Goal: Transaction & Acquisition: Purchase product/service

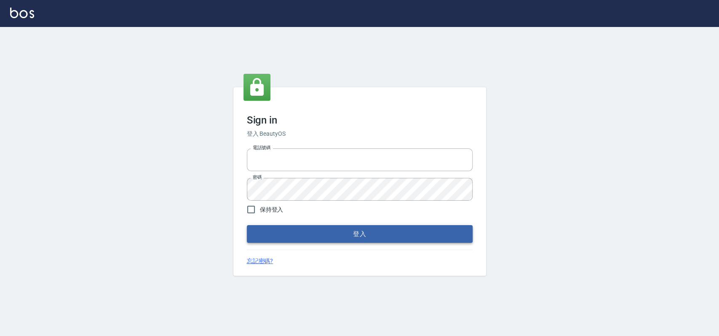
type input "033323173"
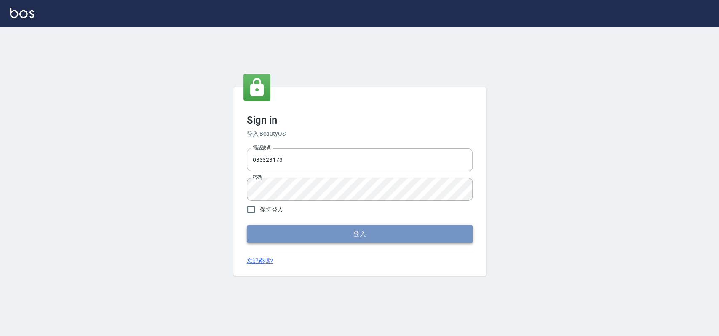
click at [329, 231] on button "登入" at bounding box center [360, 234] width 226 height 18
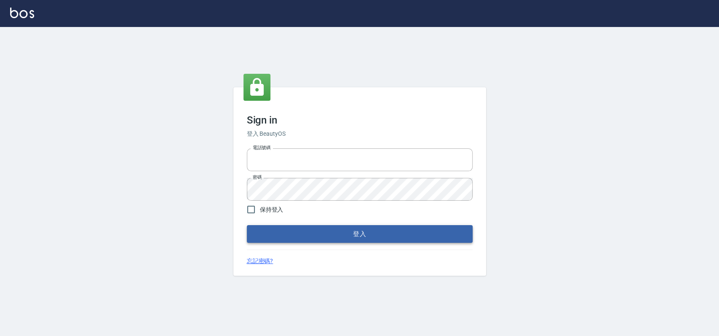
type input "033323173"
drag, startPoint x: 270, startPoint y: 232, endPoint x: 280, endPoint y: 206, distance: 27.5
click at [270, 232] on button "登入" at bounding box center [360, 234] width 226 height 18
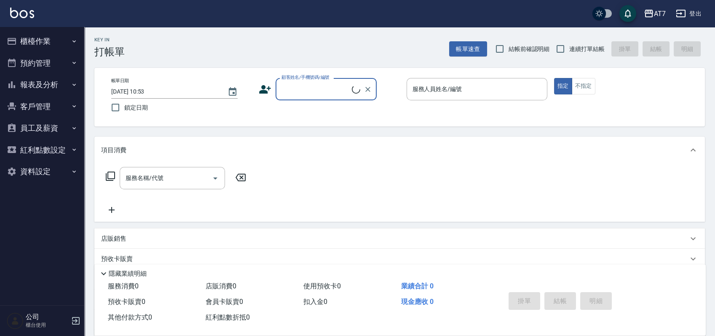
click at [68, 40] on button "櫃檯作業" at bounding box center [41, 41] width 77 height 22
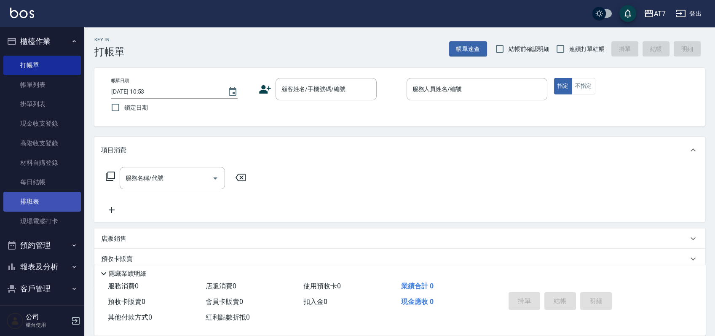
click at [39, 200] on link "排班表" at bounding box center [41, 201] width 77 height 19
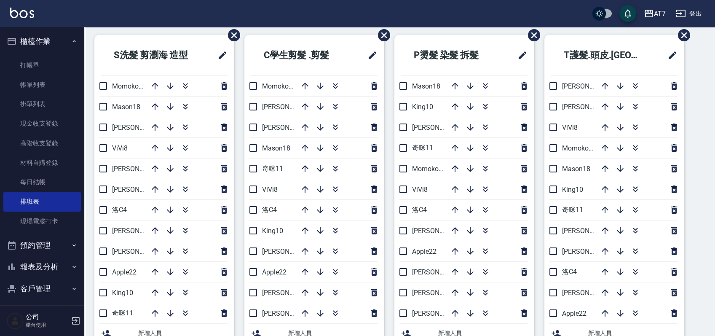
scroll to position [326, 0]
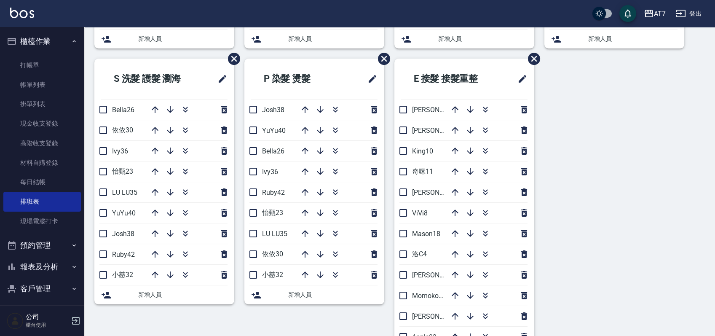
click at [601, 169] on div "S洗髮 剪瀏海 造型 Momoko12 Mason18 [PERSON_NAME] 5 ViVi8 [PERSON_NAME]2 [PERSON_NAME]9…" at bounding box center [394, 58] width 620 height 635
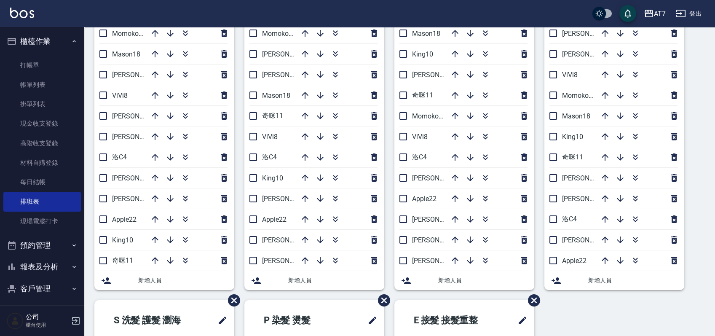
scroll to position [31, 0]
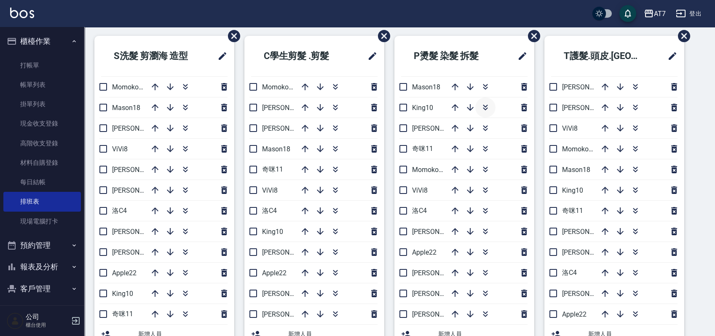
click at [488, 108] on icon "button" at bounding box center [485, 107] width 10 height 10
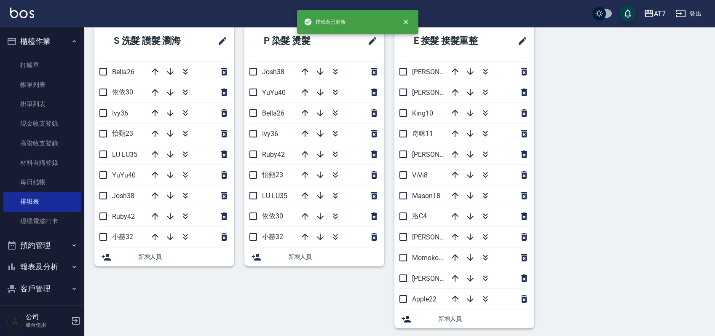
scroll to position [368, 0]
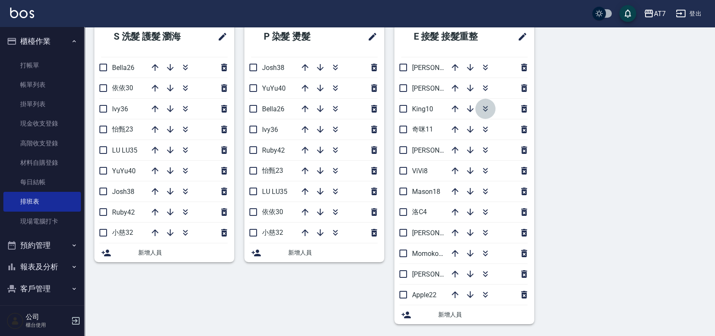
click at [488, 108] on icon "button" at bounding box center [485, 109] width 10 height 10
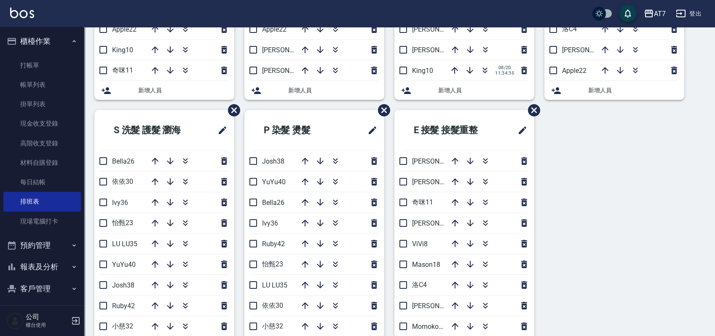
scroll to position [224, 0]
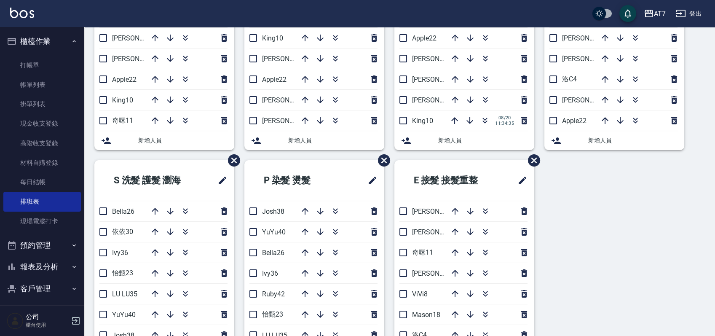
click at [608, 218] on div "S洗髮 剪瀏海 造型 Momoko12 Mason18 [PERSON_NAME] 5 ViVi8 [PERSON_NAME]2 [PERSON_NAME]9…" at bounding box center [394, 159] width 620 height 635
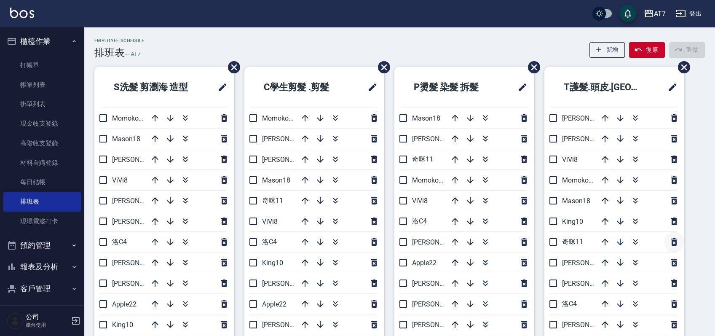
scroll to position [56, 0]
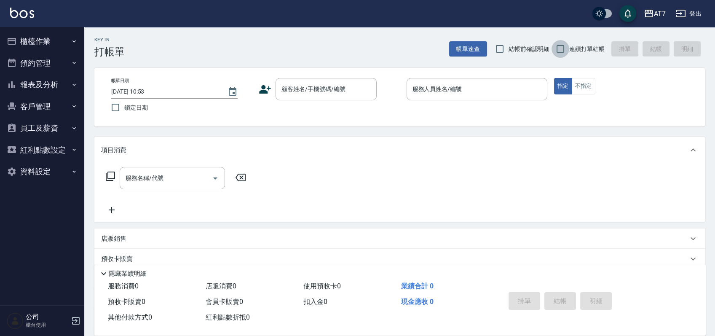
click at [564, 50] on input "連續打單結帳" at bounding box center [560, 49] width 18 height 18
checkbox input "true"
click at [303, 89] on input "顧客姓名/手機號碼/編號" at bounding box center [319, 89] width 81 height 15
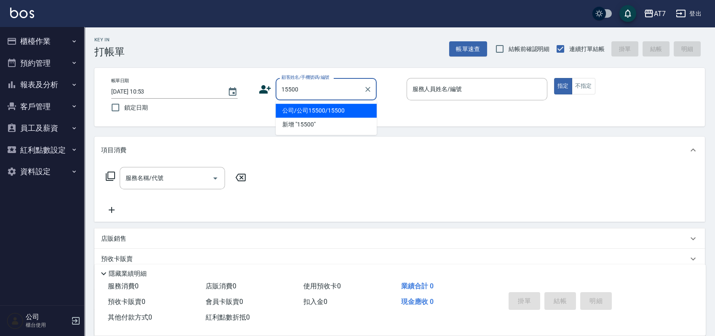
type input "公司/公司15500/15500"
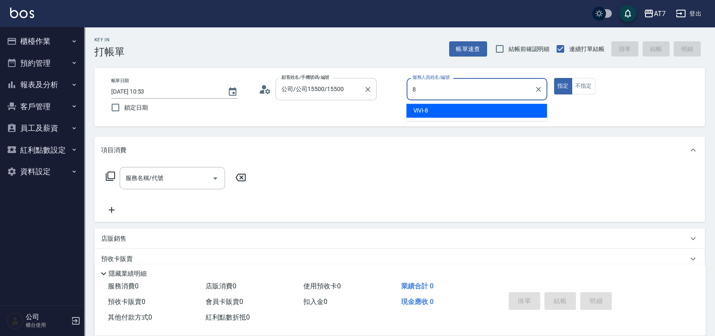
type input "ViVi-8"
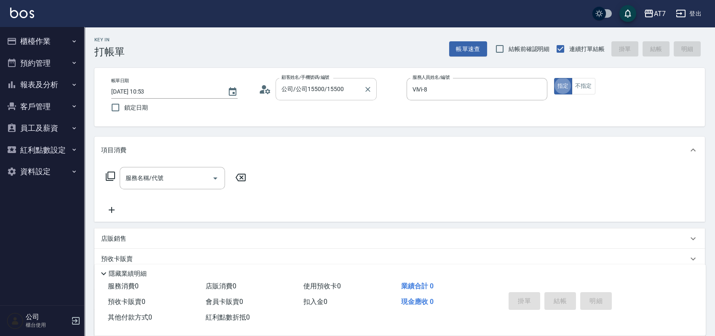
type button "true"
type input "401"
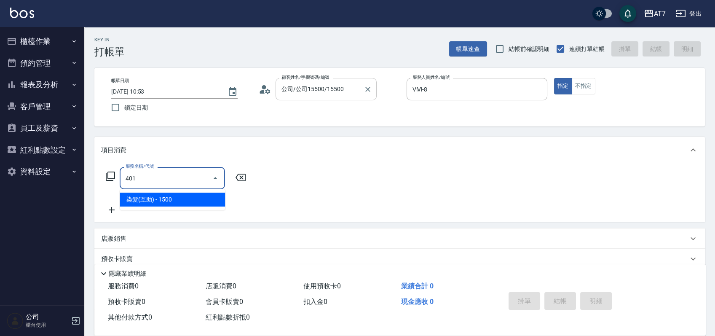
type input "150"
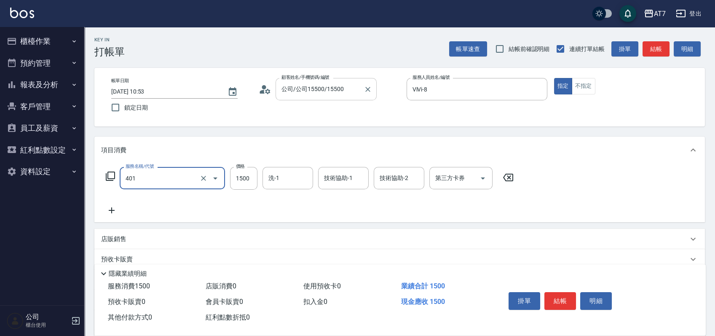
type input "染髮(互助)(401)"
type input "2"
type input "0"
type input "258"
type input "20"
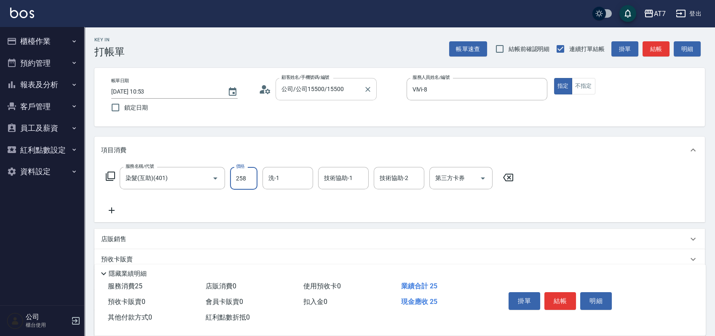
type input "2580"
type input "250"
type input "2580"
type input "怡甄-23"
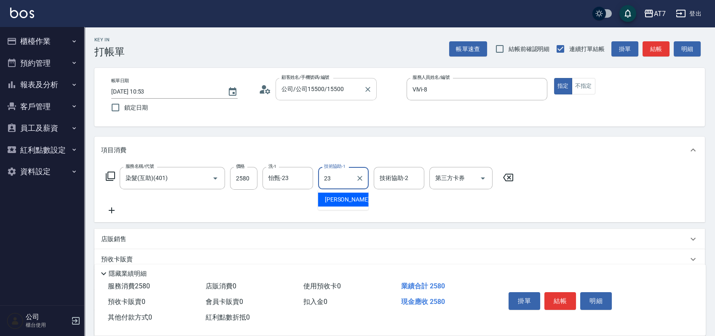
type input "怡甄-23"
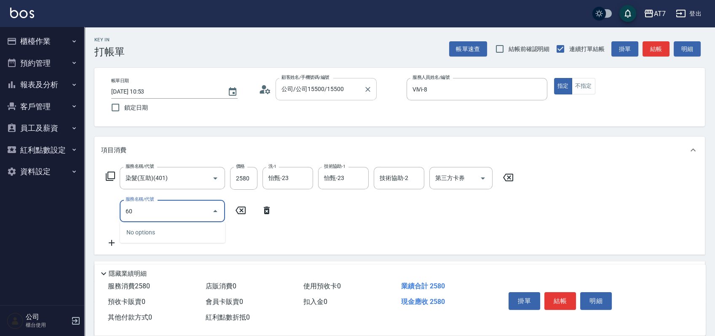
type input "608"
type input "450"
type input "鉑金護髮S（自領(608)"
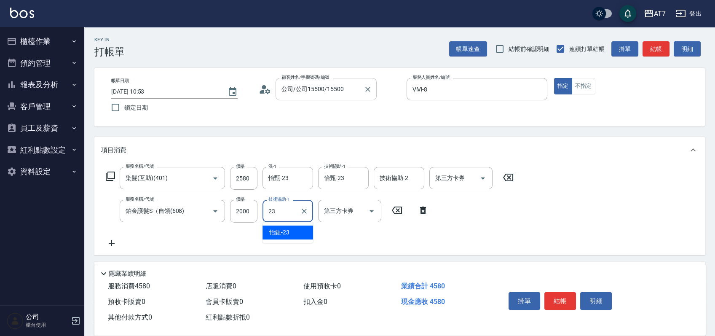
type input "怡甄-23"
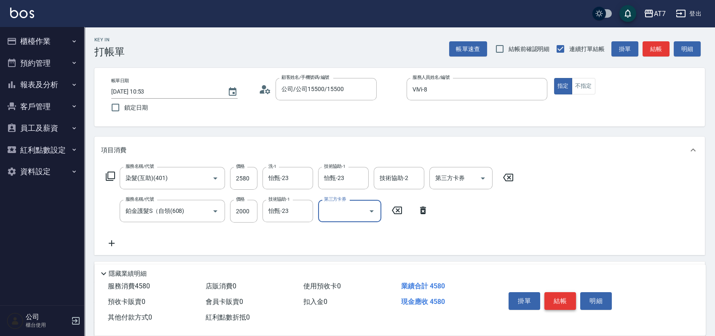
click at [559, 292] on button "結帳" at bounding box center [560, 301] width 32 height 18
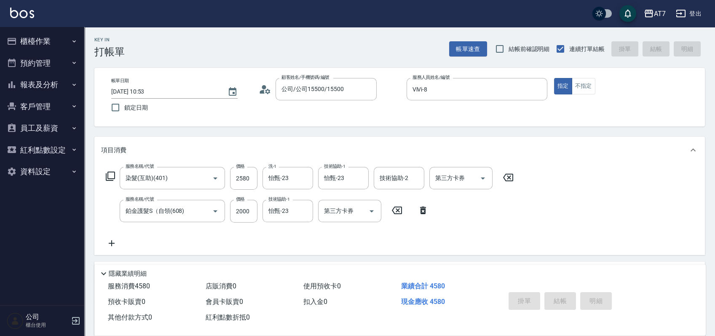
type input "2025/08/20 11:29"
type input "0"
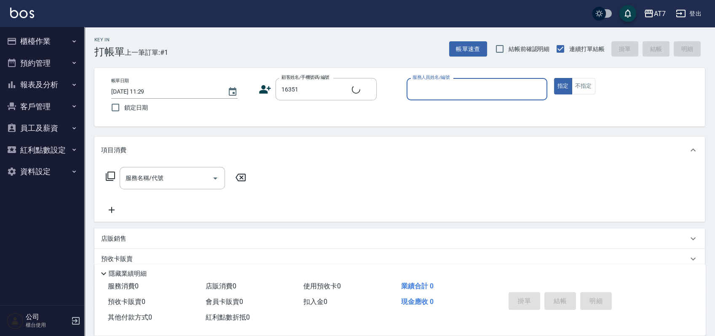
type input "公司/公司16351/16351"
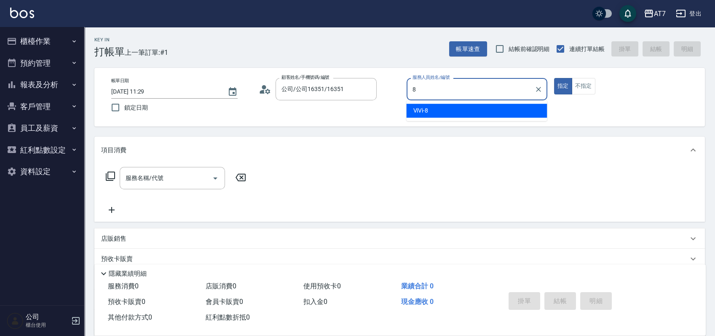
type input "ViVi-8"
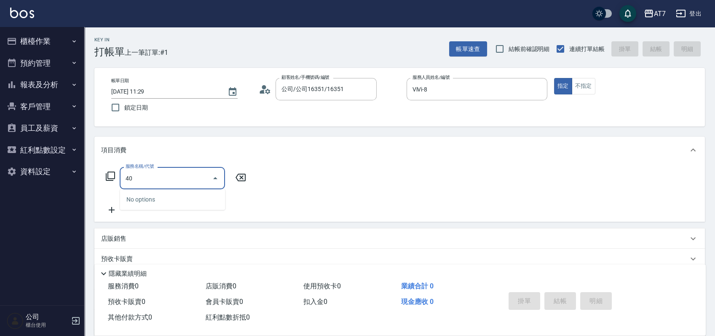
type input "401"
type input "150"
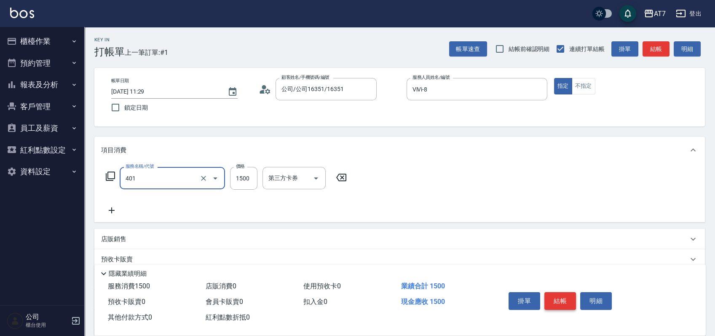
type input "染髮(互助)(401)"
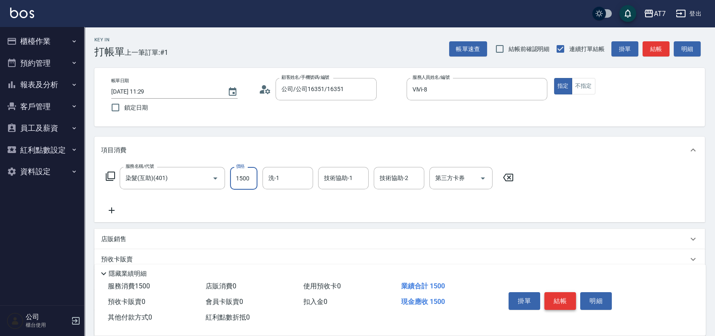
type input "2"
type input "0"
type input "258"
type input "250"
type input "2580"
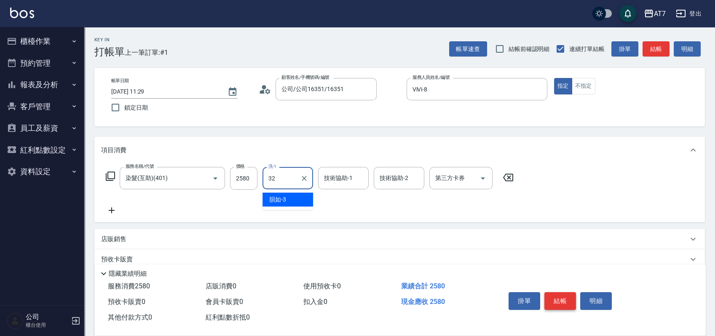
type input "小慈-32"
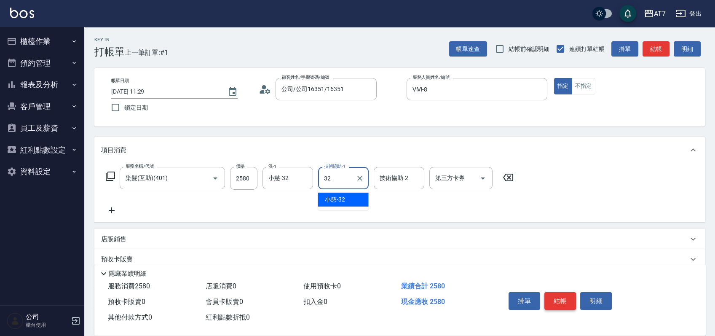
type input "小慈-32"
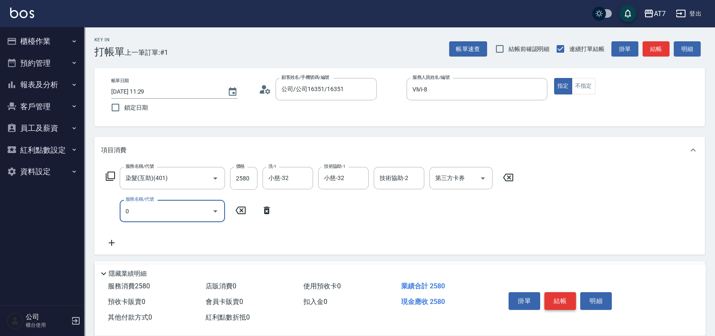
type input "07"
type input "250"
type input "0"
type input "607"
type input "400"
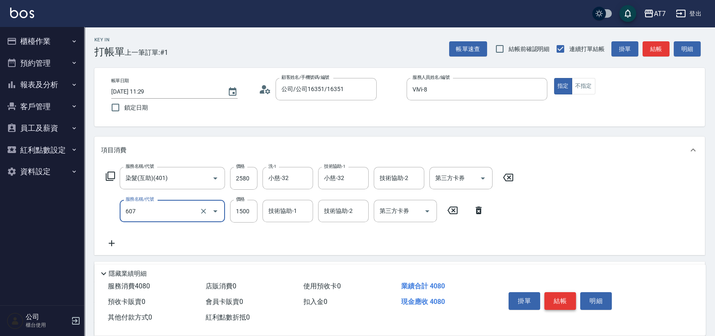
type input "東日玫瑰短（助）(607)"
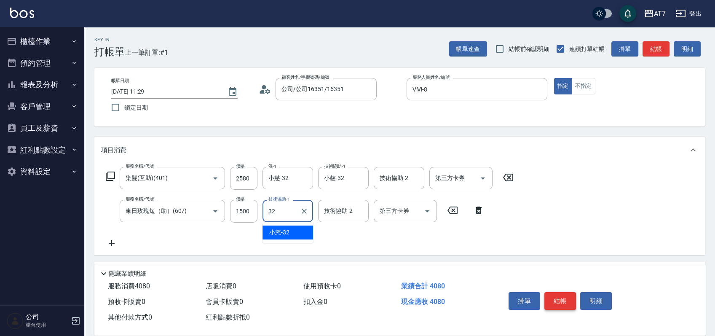
type input "小慈-32"
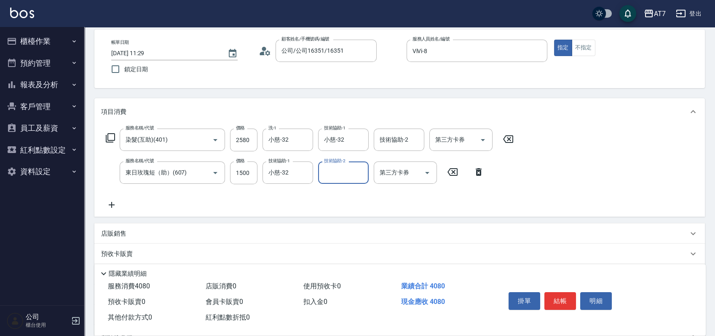
scroll to position [56, 0]
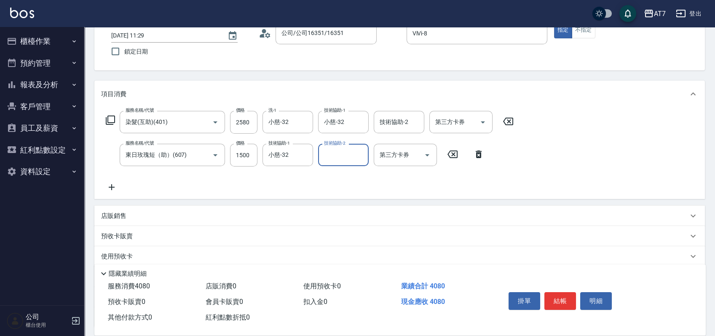
click at [340, 218] on div "店販銷售" at bounding box center [394, 215] width 587 height 9
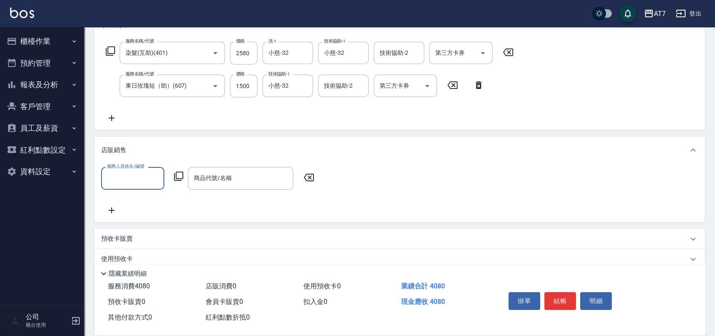
scroll to position [168, 0]
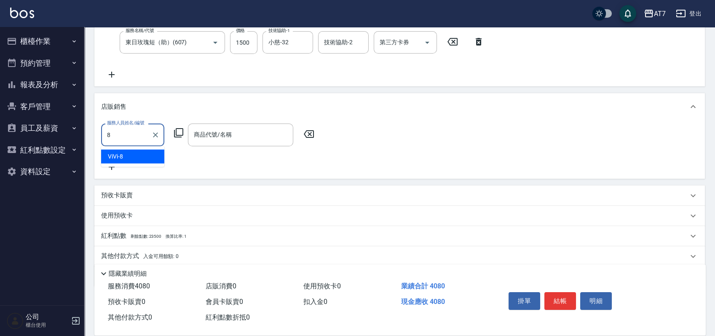
type input "ViVi-8"
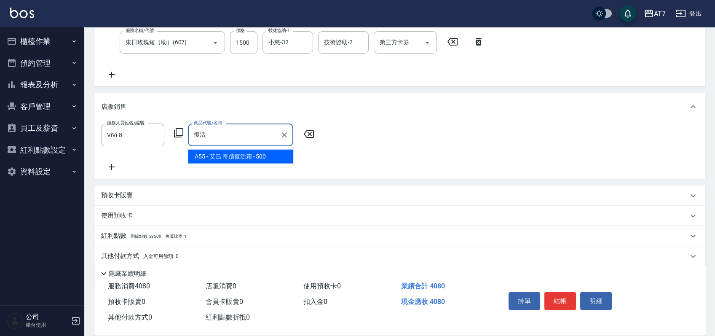
type input "艾巴 奇蹟復活霜"
type input "450"
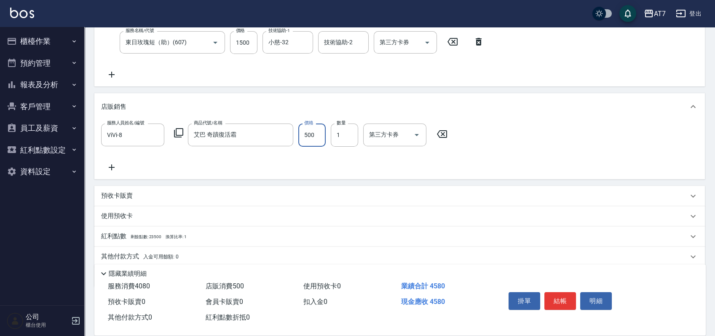
type input "4"
type input "400"
type input "45"
type input "450"
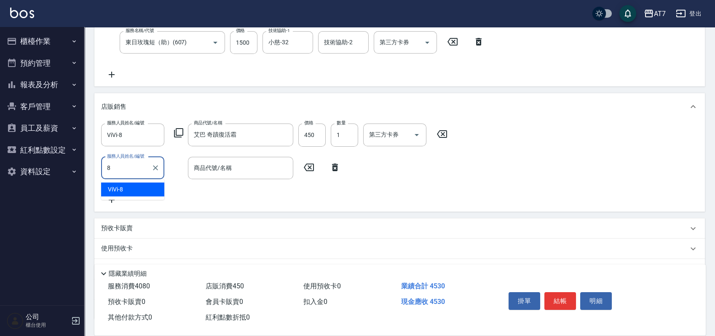
type input "ViVi-8"
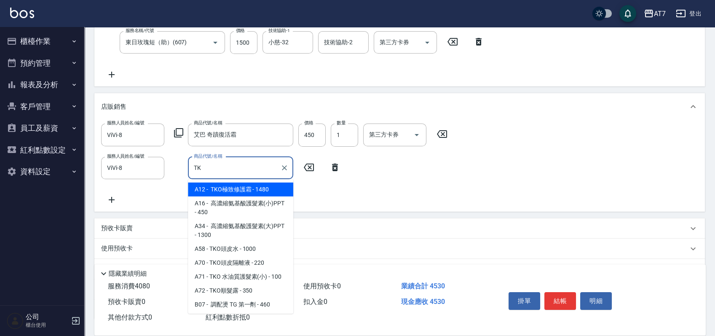
type input "TKO"
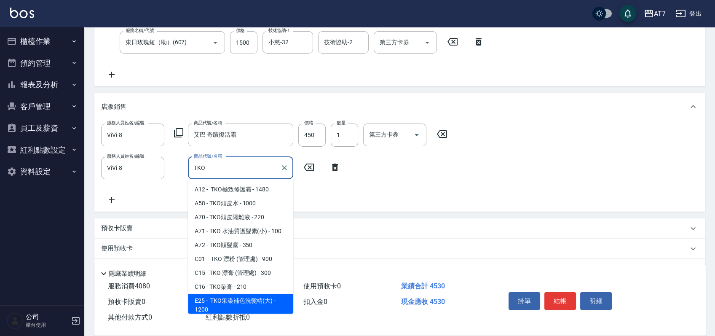
click at [259, 302] on span "E25 - TKO采染補色洗髮精(大) - 1200" at bounding box center [240, 305] width 105 height 23
type input "570"
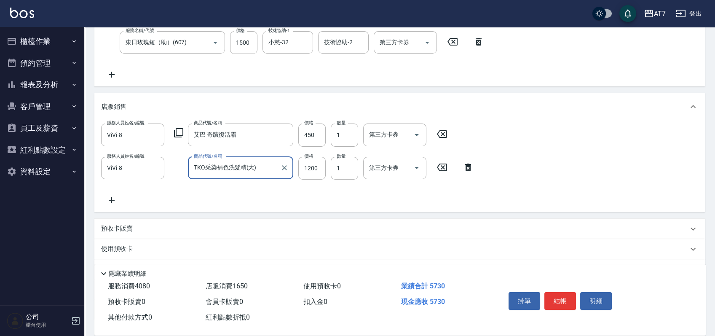
type input "TKO采染補色洗髮精(大)"
type input "1"
type input "450"
type input "110"
type input "460"
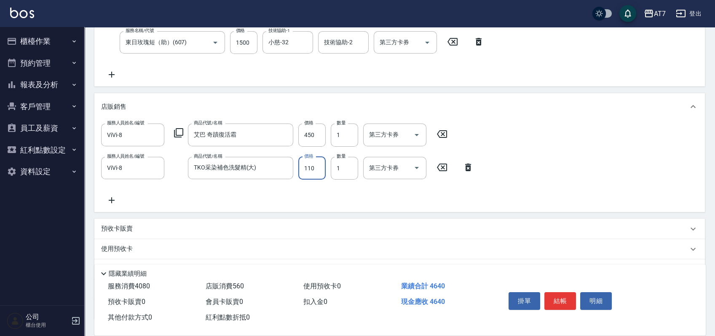
type input "1100"
type input "560"
type input "1100"
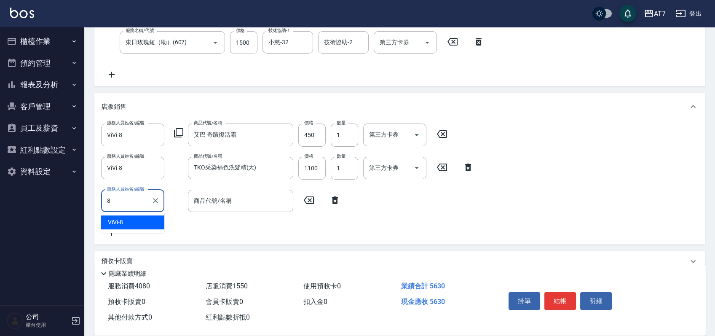
type input "ViVi-8"
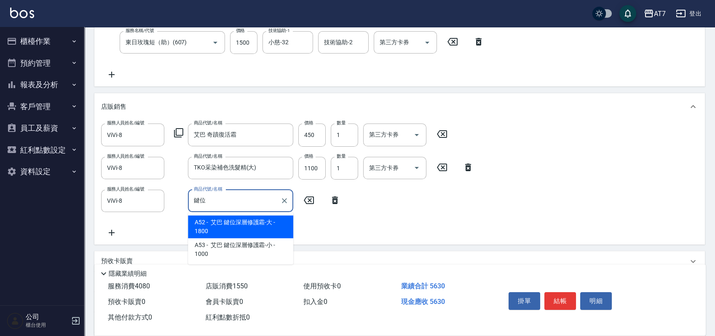
type input "艾巴 鍵位深層修護霜-大"
type input "740"
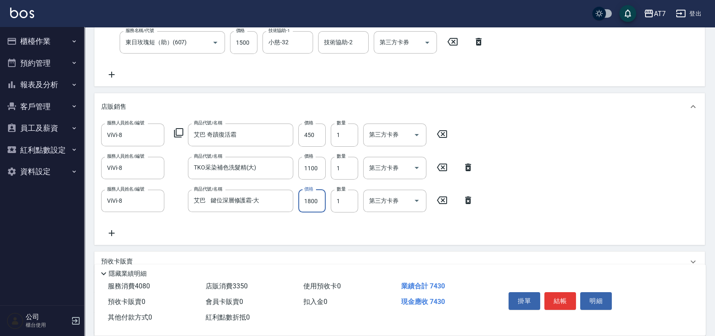
type input "1"
type input "560"
type input "162"
type input "570"
type input "1620"
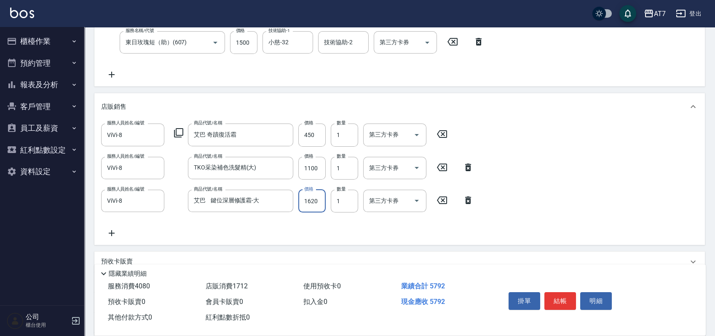
type input "720"
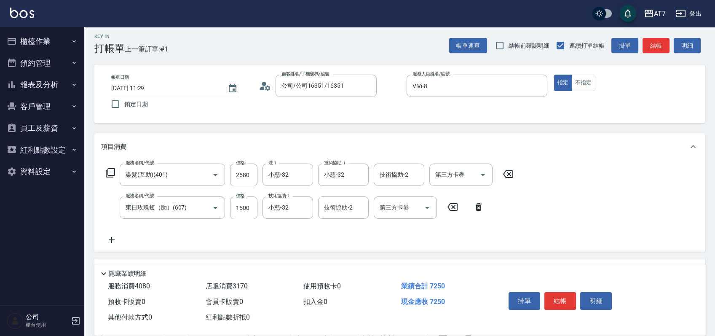
scroll to position [0, 0]
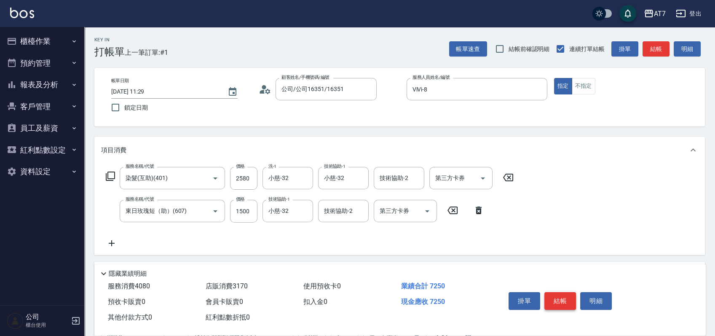
type input "1620"
click at [556, 294] on button "結帳" at bounding box center [560, 301] width 32 height 18
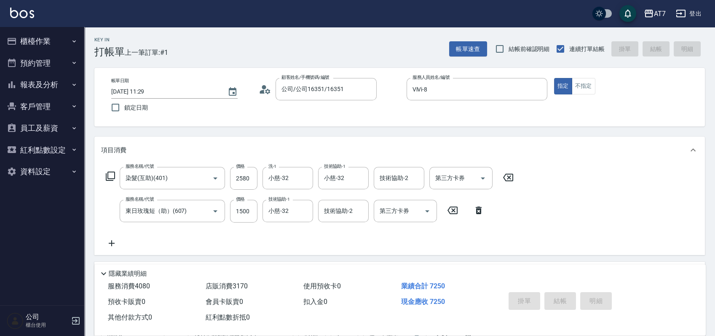
type input "2025/08/20 11:30"
type input "0"
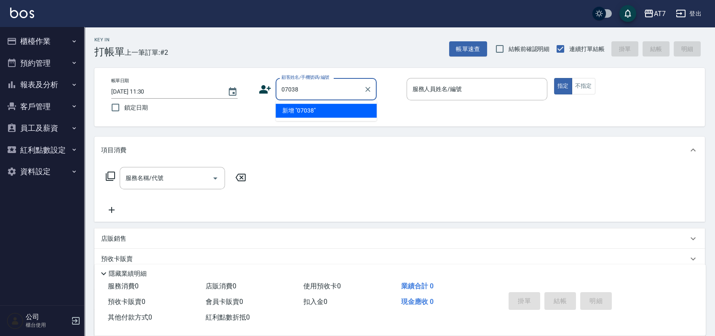
type input "07038"
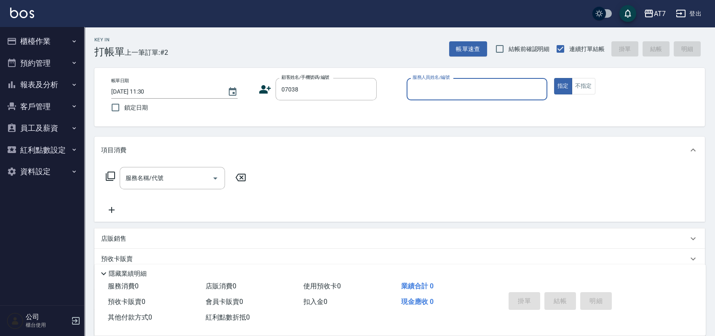
type input "7"
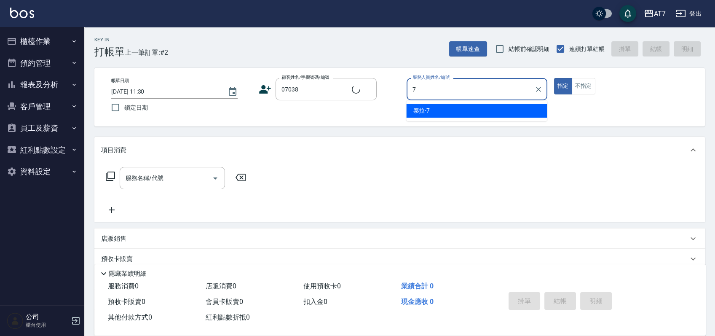
type input "公司/公司07038/07038"
type input "泰拉-7"
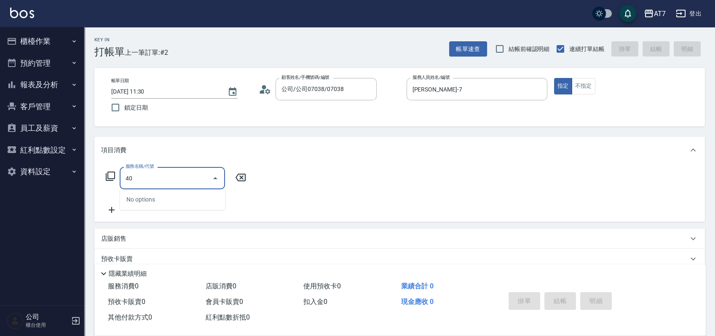
type input "401"
type input "150"
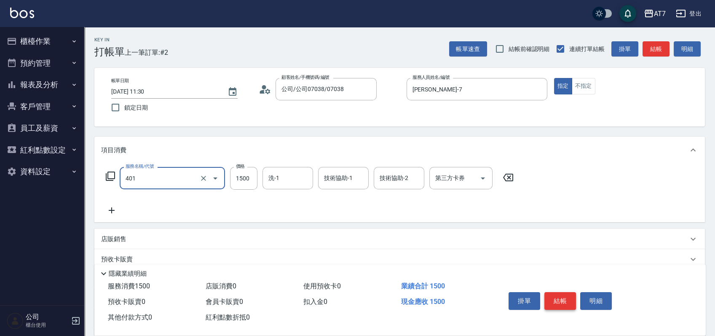
type input "染髮(互助)(401)"
type input "0"
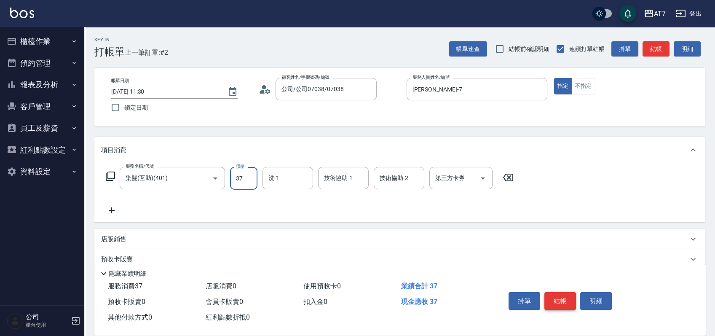
type input "378"
type input "370"
type input "3780"
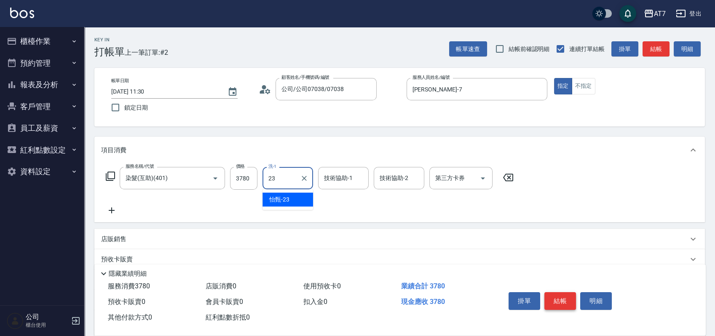
type input "怡甄-23"
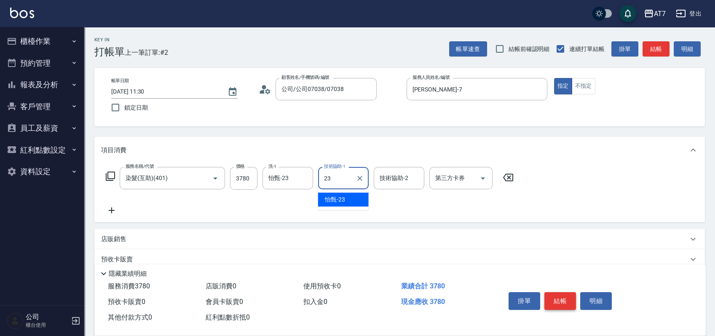
type input "怡甄-23"
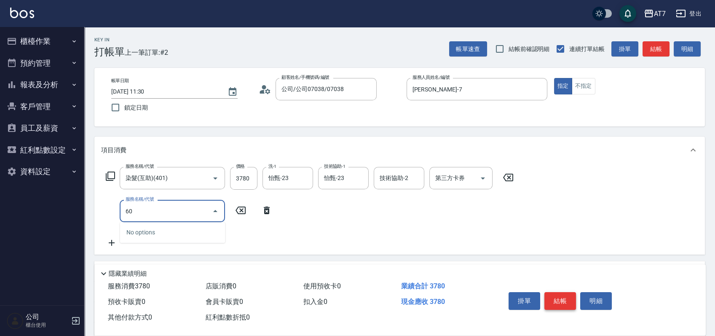
type input "608"
type input "570"
type input "鉑金護髮S（自領(608)"
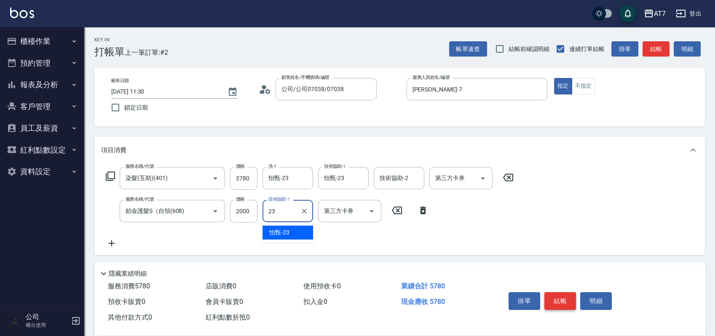
type input "怡甄-23"
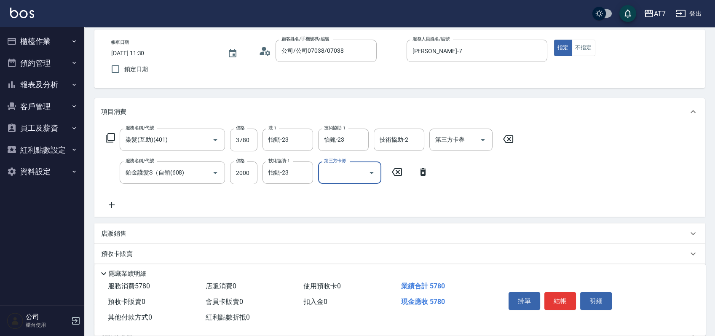
scroll to position [56, 0]
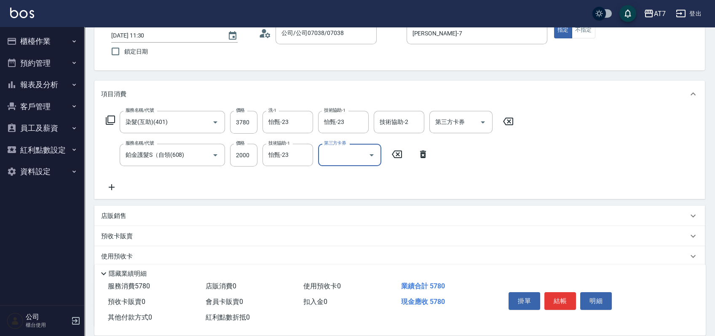
click at [518, 206] on div "店販銷售" at bounding box center [399, 216] width 610 height 20
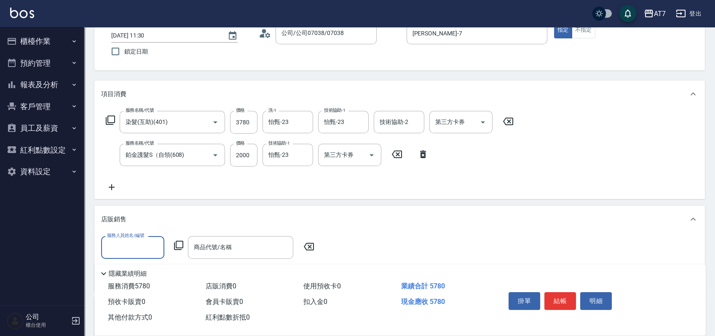
scroll to position [0, 0]
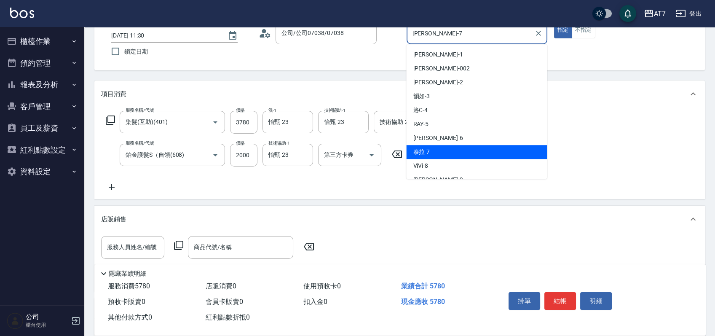
click at [455, 34] on input "泰拉-7" at bounding box center [470, 33] width 120 height 15
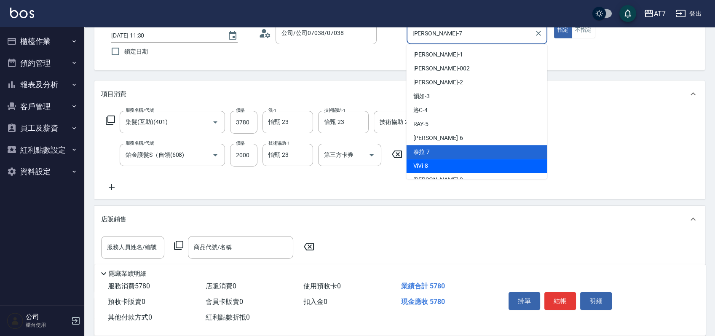
click at [428, 163] on div "ViVi -8" at bounding box center [476, 166] width 141 height 14
type input "ViVi-8"
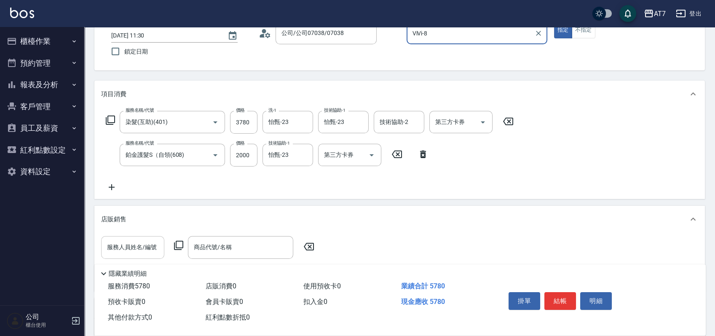
click at [131, 244] on input "服務人員姓名/編號" at bounding box center [133, 247] width 56 height 15
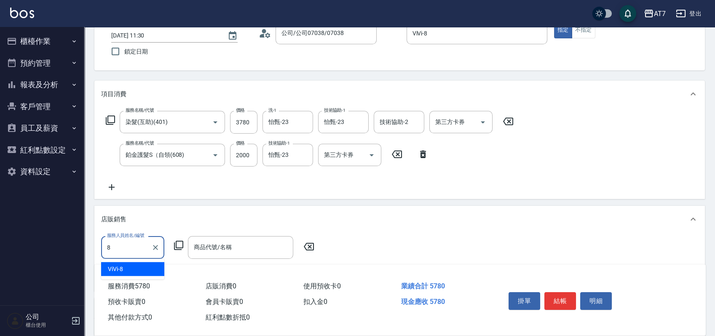
type input "ViVi-8"
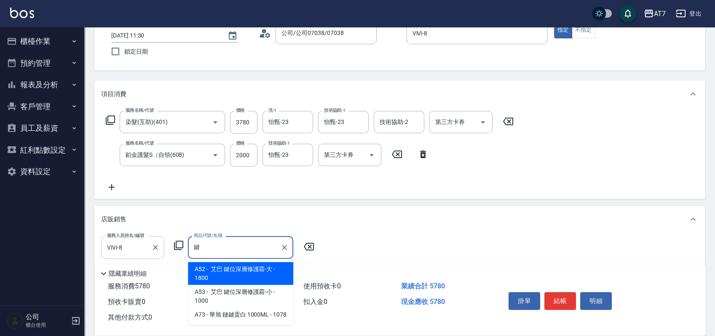
type input "艾巴 鍵位深層修護霜-大"
type input "750"
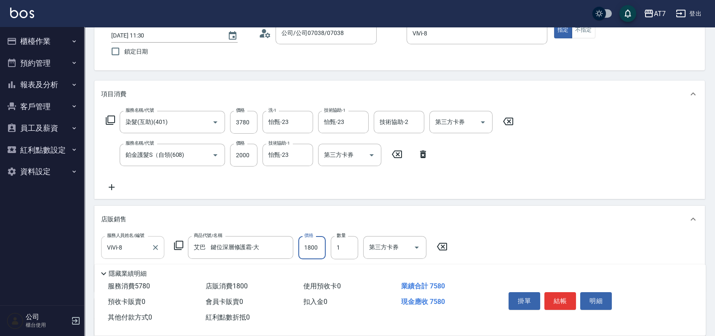
type input "1"
type input "570"
type input "160"
type input "590"
type input "16"
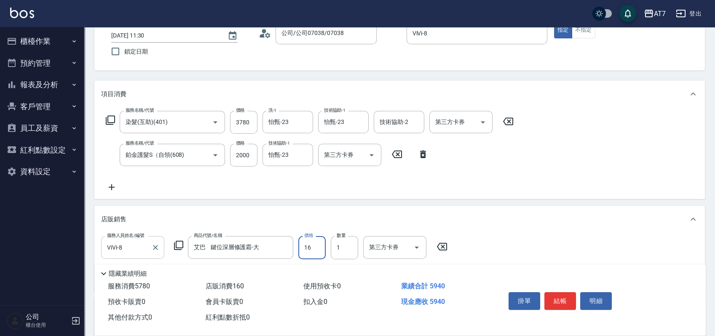
type input "570"
type input "162"
type input "590"
type input "1620"
type input "740"
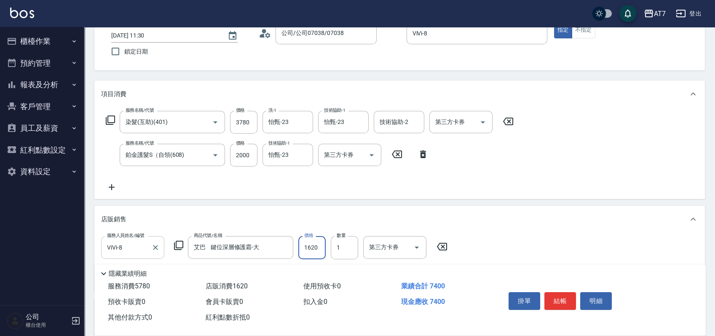
type input "1620"
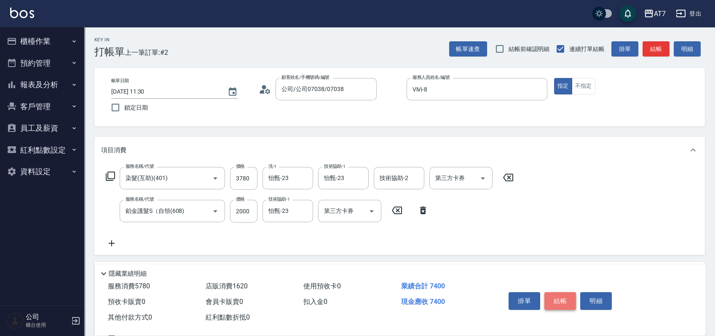
click at [564, 299] on button "結帳" at bounding box center [560, 301] width 32 height 18
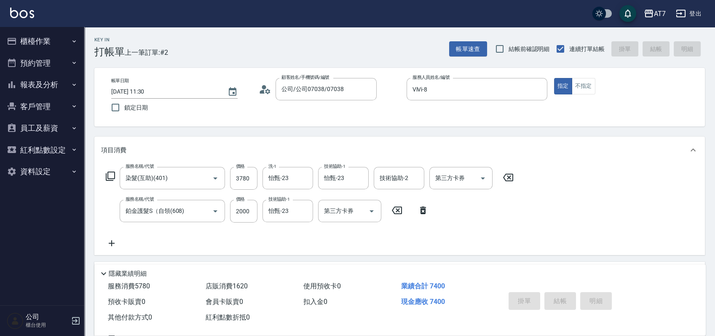
type input "2025/08/20 11:31"
type input "0"
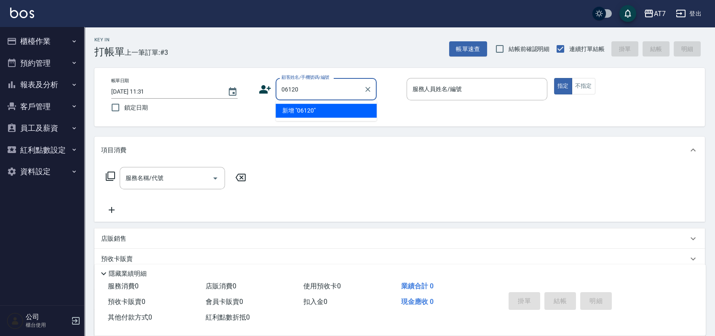
type input "06120"
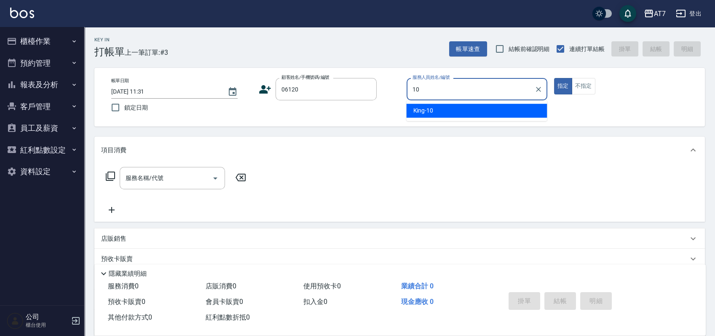
type input "King-10"
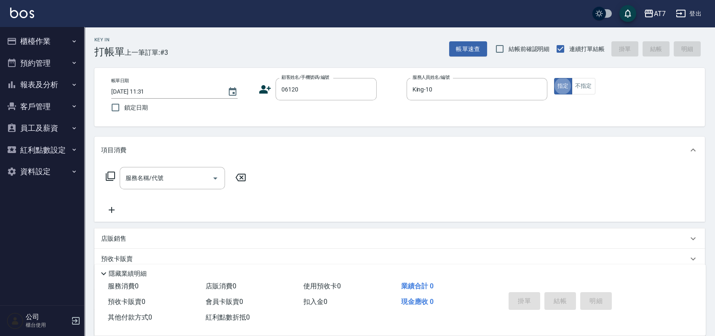
type input "公司單/06120-1/06120"
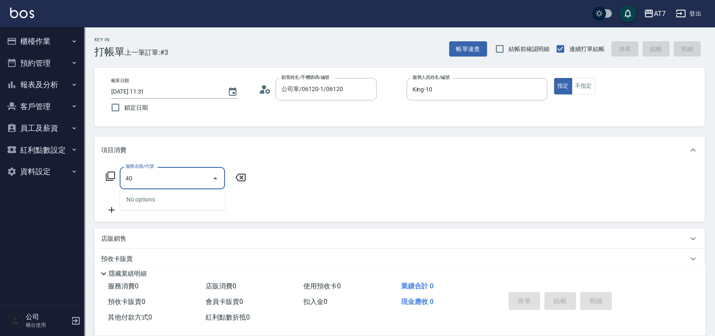
type input "401"
type input "150"
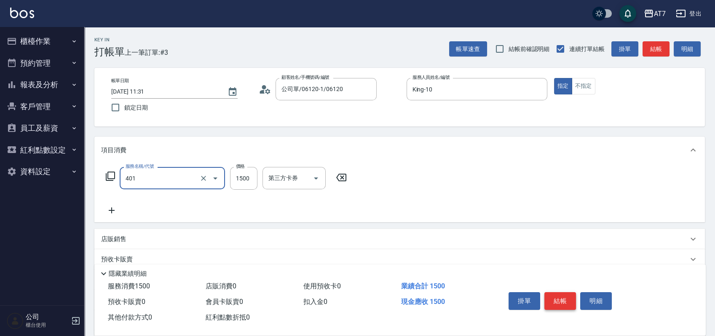
type input "染髮(互助)(401)"
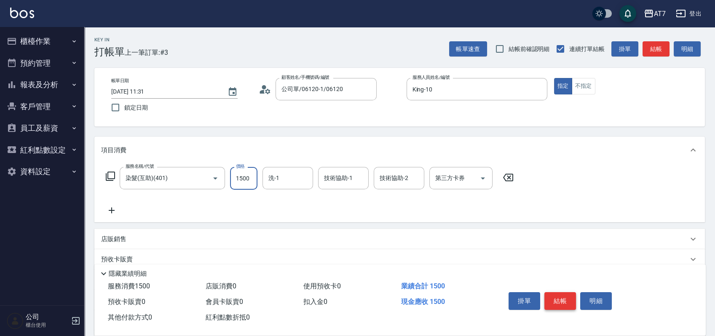
type input "1"
type input "0"
type input "100"
type input "10"
type input "1000"
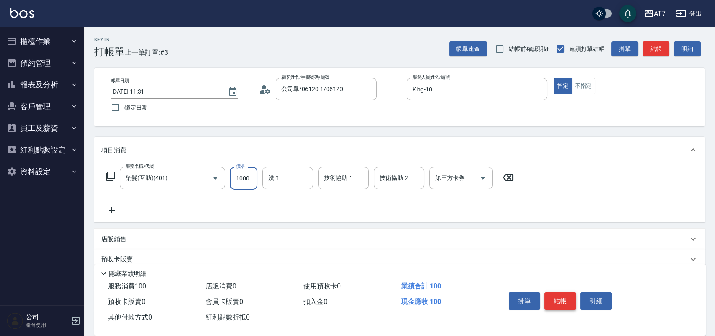
type input "100"
type input "1000"
type input "Ivy-36"
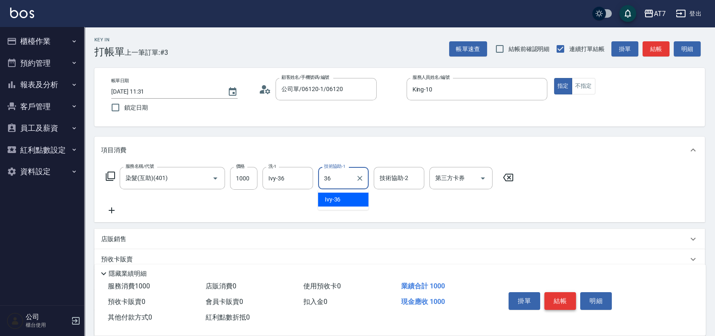
type input "Ivy-36"
click at [109, 174] on icon at bounding box center [110, 176] width 10 height 10
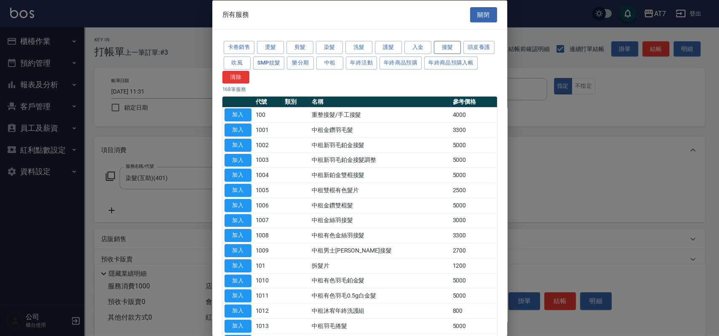
click at [452, 47] on button "接髮" at bounding box center [447, 47] width 27 height 13
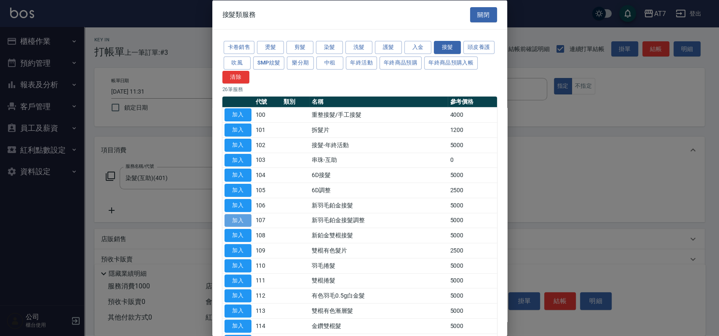
click at [241, 218] on button "加入" at bounding box center [237, 220] width 27 height 13
type input "600"
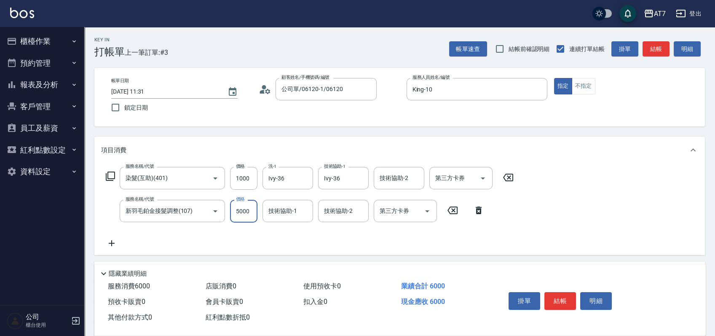
click at [241, 218] on input "5000" at bounding box center [243, 211] width 27 height 23
type input "3"
type input "100"
type input "300"
type input "130"
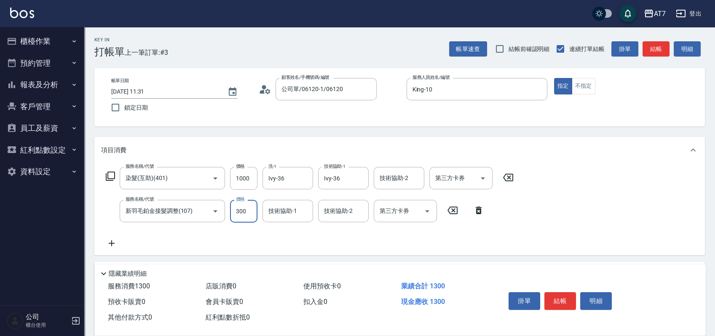
type input "3000"
type input "400"
type input "3000"
type input "Ivy-36"
click at [558, 294] on button "結帳" at bounding box center [560, 301] width 32 height 18
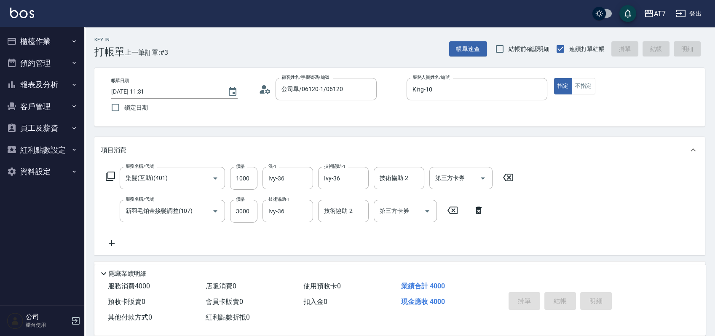
type input "0"
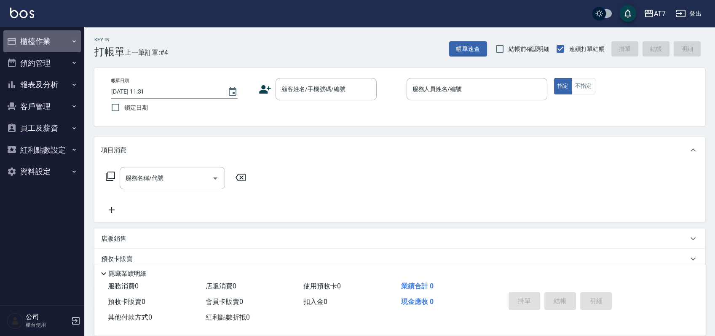
click at [45, 34] on button "櫃檯作業" at bounding box center [41, 41] width 77 height 22
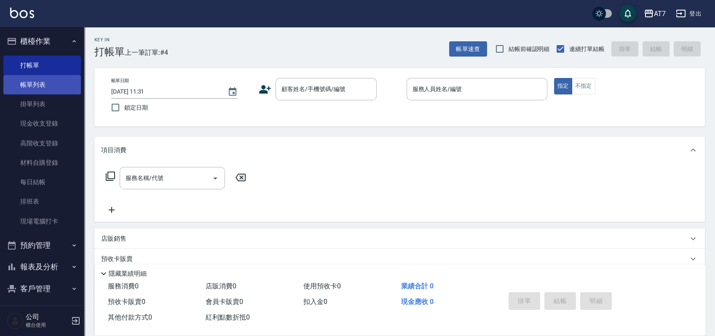
click at [42, 83] on link "帳單列表" at bounding box center [41, 84] width 77 height 19
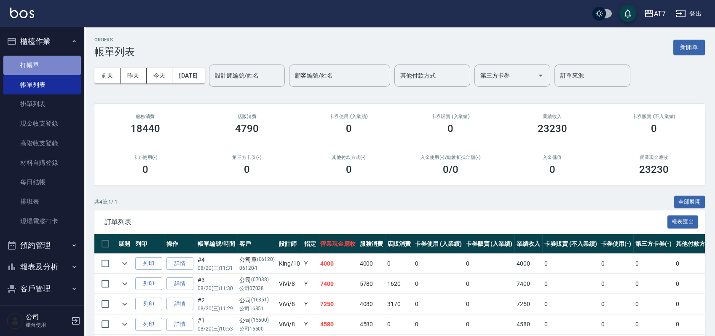
click at [45, 64] on link "打帳單" at bounding box center [41, 65] width 77 height 19
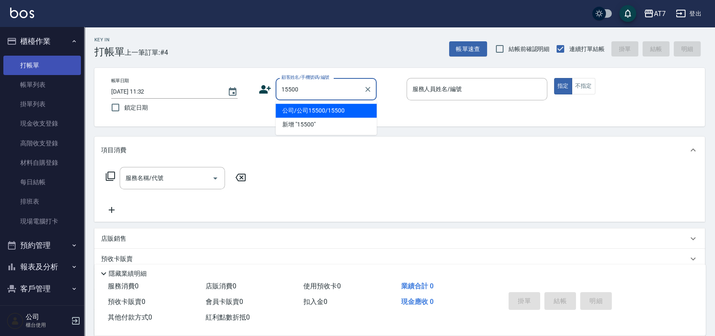
type input "公司/公司15500/15500"
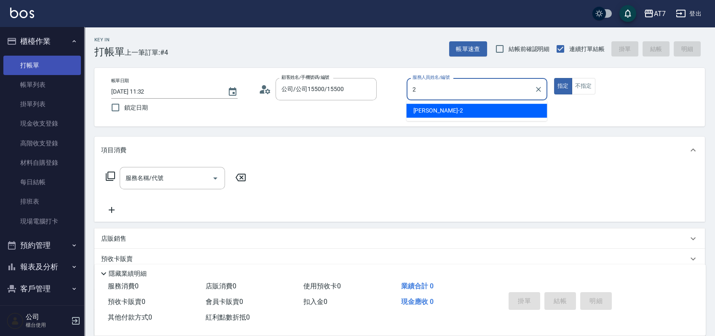
type input "伊蕾-2"
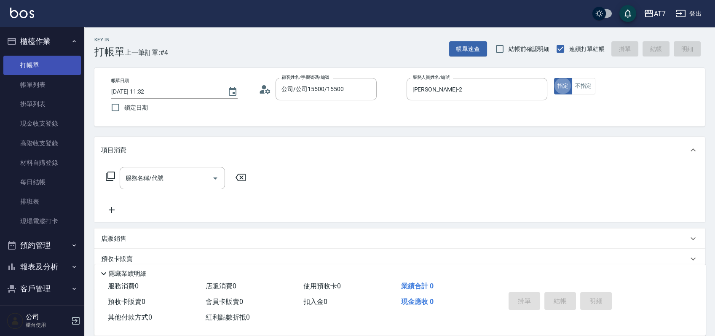
type button "true"
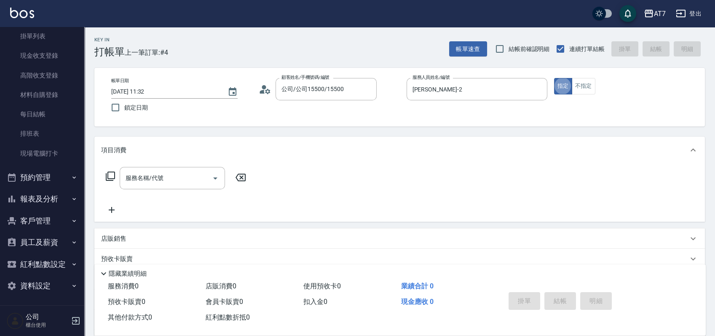
scroll to position [69, 0]
click at [347, 239] on div "店販銷售" at bounding box center [394, 238] width 587 height 9
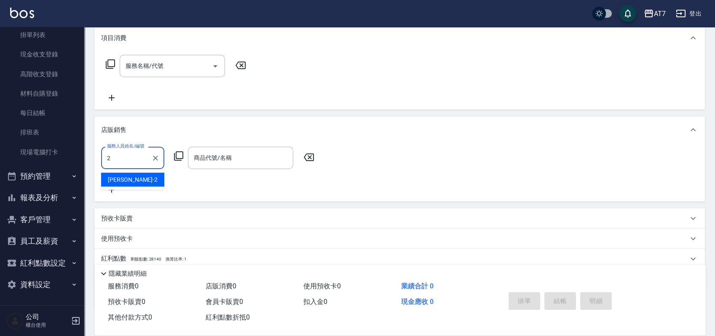
type input "伊蕾-2"
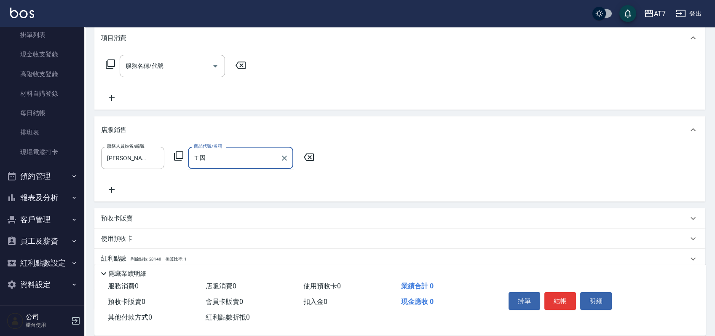
type input "ㄒ"
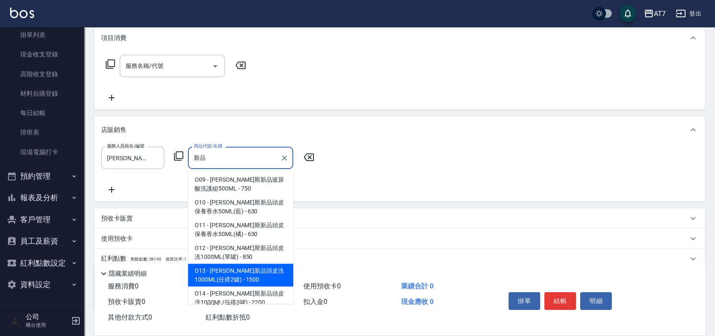
type input "喬娜斯新品頭皮洗1000ML(任搭2罐)"
type input "150"
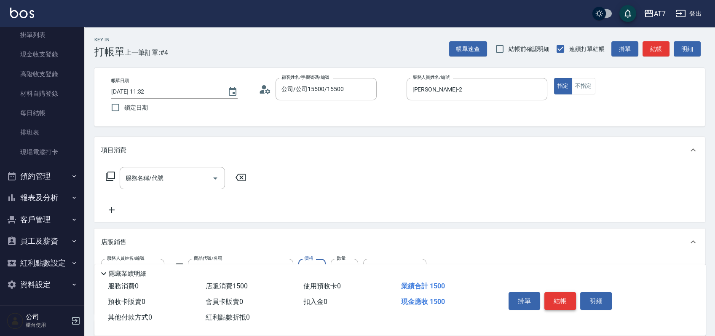
click at [569, 297] on button "結帳" at bounding box center [560, 301] width 32 height 18
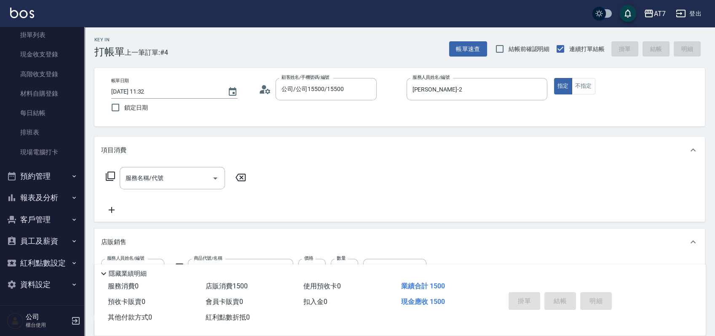
type input "0"
